Goal: Task Accomplishment & Management: Use online tool/utility

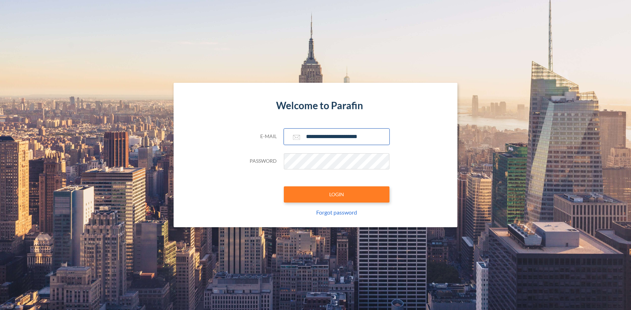
type input "**********"
click at [336, 194] on button "LOGIN" at bounding box center [337, 194] width 106 height 16
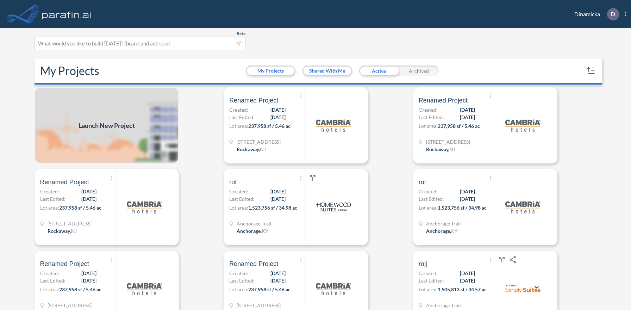
scroll to position [2, 0]
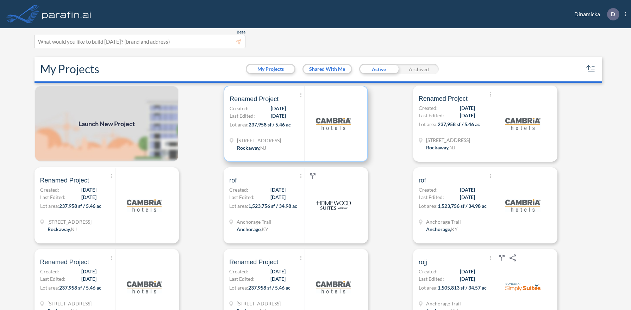
click at [296, 123] on p "Lot area: 237,958 sf / 5.46 ac" at bounding box center [266, 126] width 75 height 10
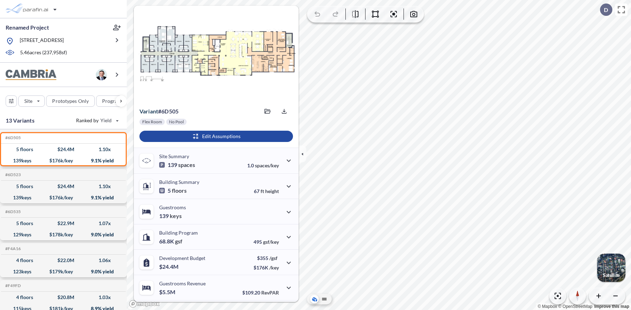
scroll to position [49, 0]
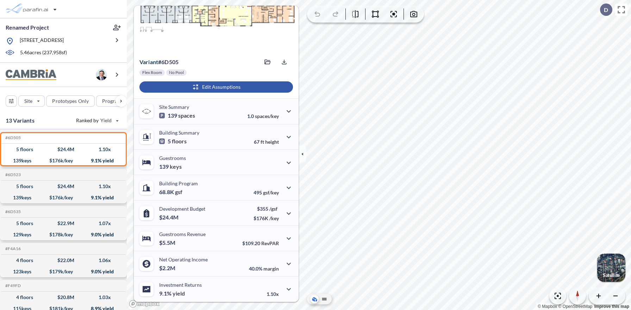
click at [215, 87] on div "button" at bounding box center [215, 86] width 153 height 11
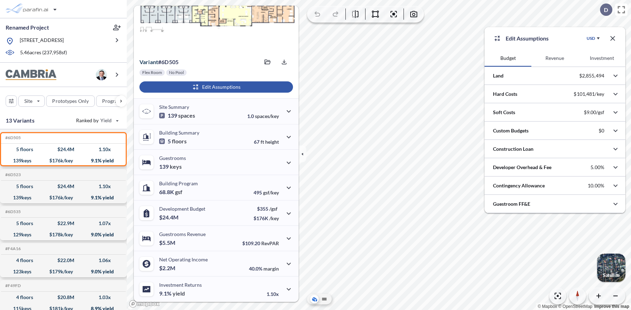
click at [555, 58] on button "Revenue" at bounding box center [554, 58] width 47 height 17
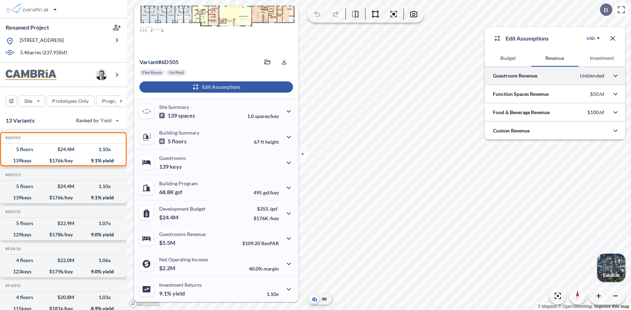
click at [555, 76] on div at bounding box center [554, 76] width 141 height 18
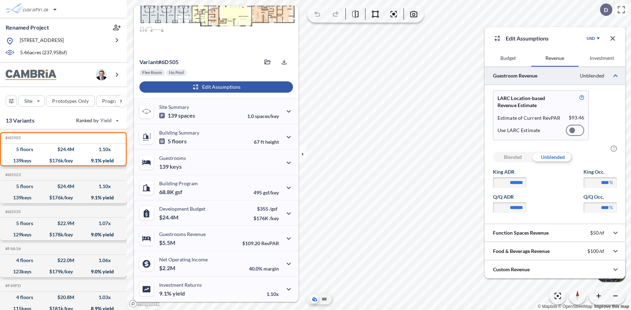
click at [575, 130] on div at bounding box center [574, 130] width 18 height 11
